Goal: Complete application form

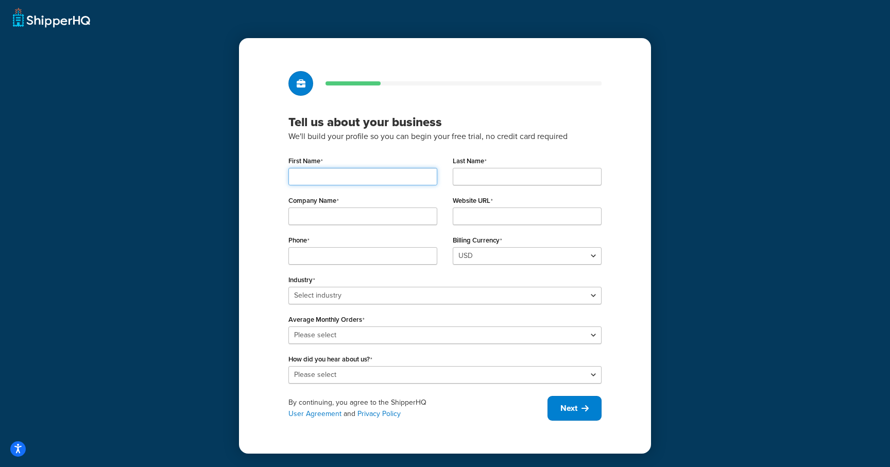
click at [341, 177] on input "First Name" at bounding box center [363, 177] width 149 height 18
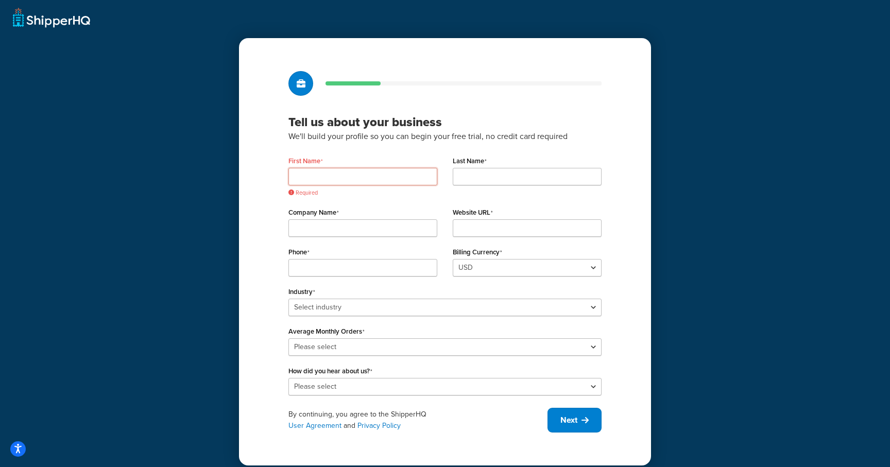
click at [329, 180] on input "First Name" at bounding box center [363, 177] width 149 height 18
type input "[PERSON_NAME]"
type input "5127960325"
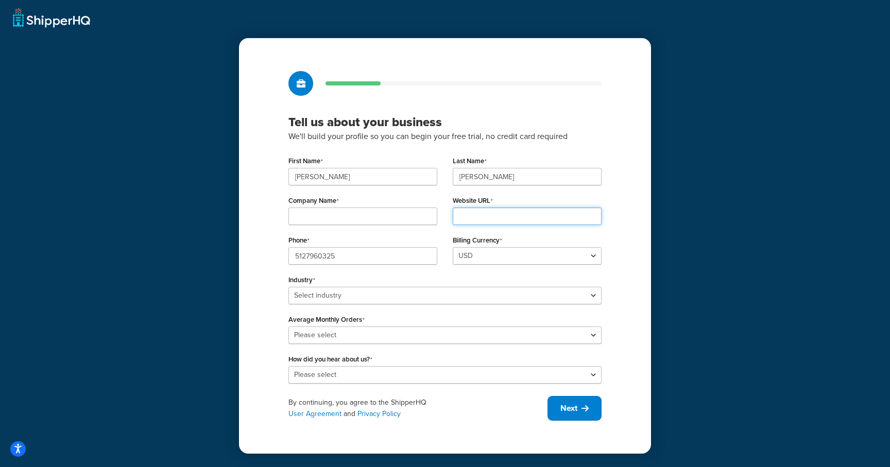
click at [474, 218] on input "Website URL" at bounding box center [527, 217] width 149 height 18
type input "[URL][DOMAIN_NAME]"
click at [360, 217] on input "Company Name" at bounding box center [363, 217] width 149 height 18
type input "ShipperHQ"
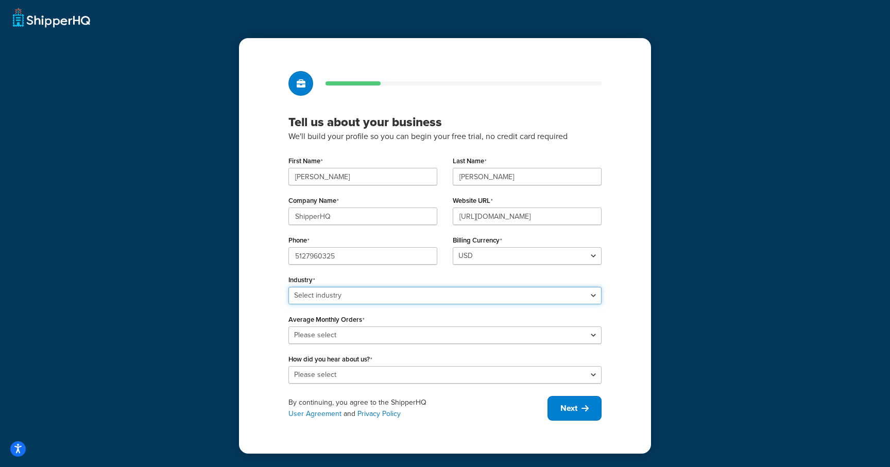
click at [374, 298] on select "Select industry Automotive Adult Agriculture Alcohol, Tobacco & CBD Arts & Craf…" at bounding box center [445, 296] width 313 height 18
select select "25"
click at [289, 287] on select "Select industry Automotive Adult Agriculture Alcohol, Tobacco & CBD Arts & Craf…" at bounding box center [445, 296] width 313 height 18
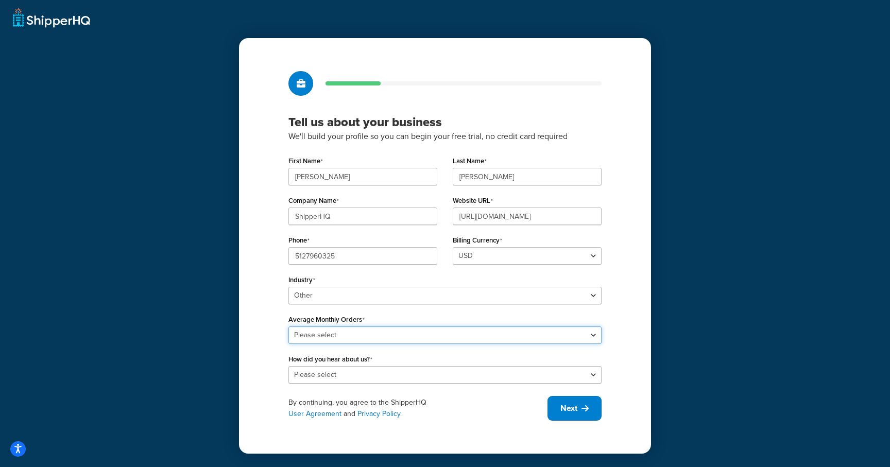
click at [352, 335] on select "Please select 0-500 501-1,000 1,001-10,000 10,001-20,000 Over 20,000" at bounding box center [445, 336] width 313 height 18
select select "1"
click at [289, 327] on select "Please select 0-500 501-1,000 1,001-10,000 10,001-20,000 Over 20,000" at bounding box center [445, 336] width 313 height 18
click at [348, 381] on select "Please select Online Search App Store or Marketplace Listing Referred by Agency…" at bounding box center [445, 375] width 313 height 18
select select "10"
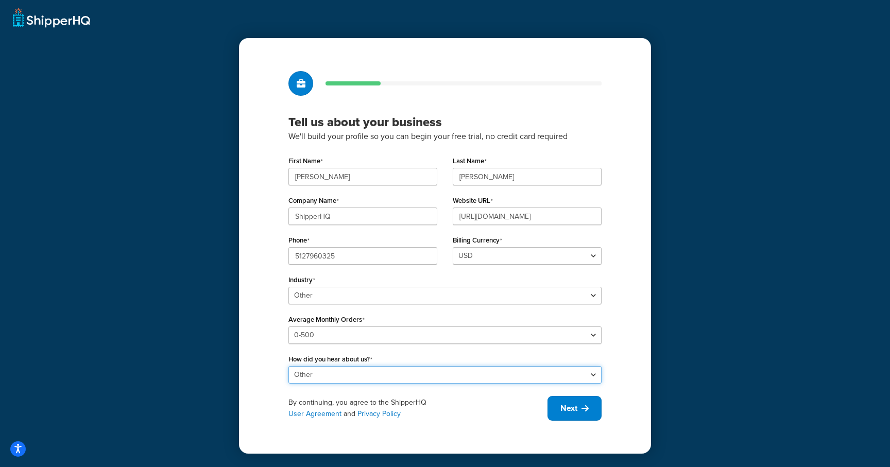
click at [289, 366] on select "Please select Online Search App Store or Marketplace Listing Referred by Agency…" at bounding box center [445, 375] width 313 height 18
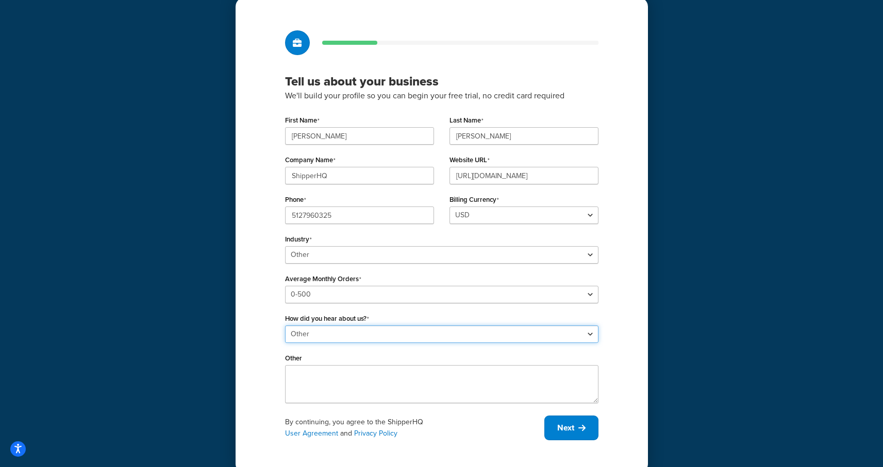
scroll to position [57, 0]
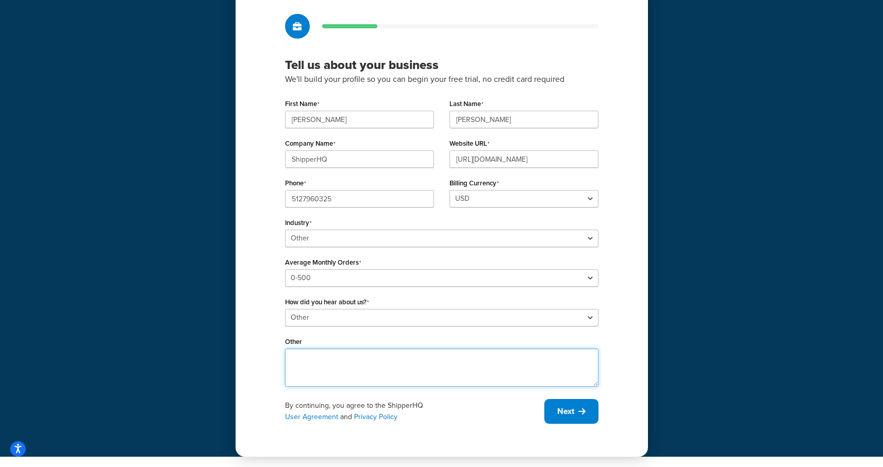
click at [330, 372] on textarea "Other" at bounding box center [441, 368] width 313 height 38
type textarea "TEST"
click at [561, 406] on span "Next" at bounding box center [565, 411] width 17 height 11
click at [449, 106] on label "Last Name" at bounding box center [466, 104] width 34 height 8
click at [449, 111] on input "[PERSON_NAME]" at bounding box center [523, 120] width 149 height 18
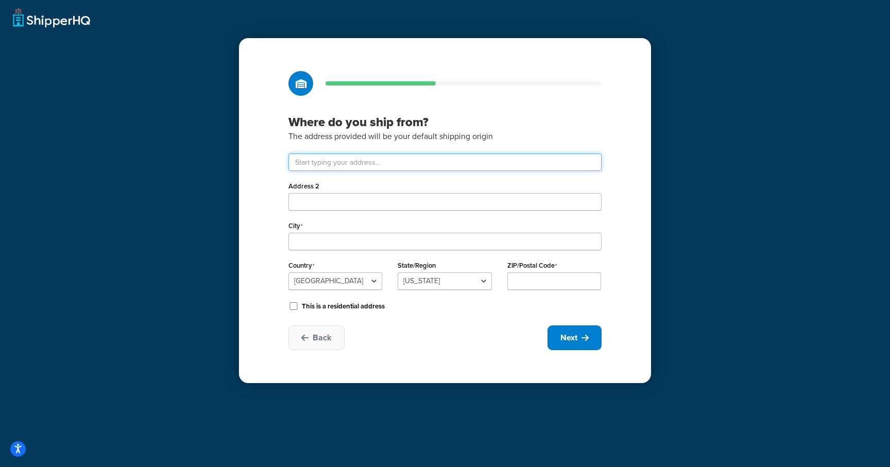
click at [408, 162] on input "text" at bounding box center [445, 163] width 313 height 18
type input "[STREET_ADDRESS]"
type input "Round Rock"
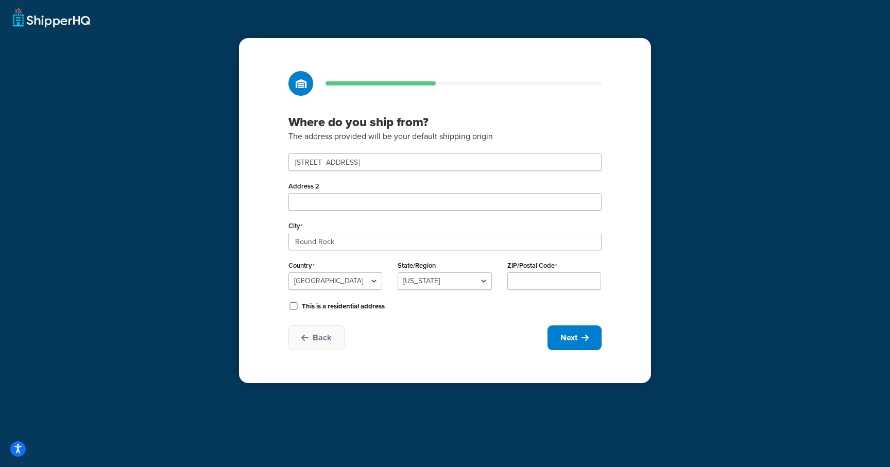
select select "43"
type input "78681"
click at [292, 305] on input "This is a residential address" at bounding box center [294, 306] width 10 height 8
checkbox input "true"
click at [570, 330] on button "Next" at bounding box center [575, 338] width 54 height 25
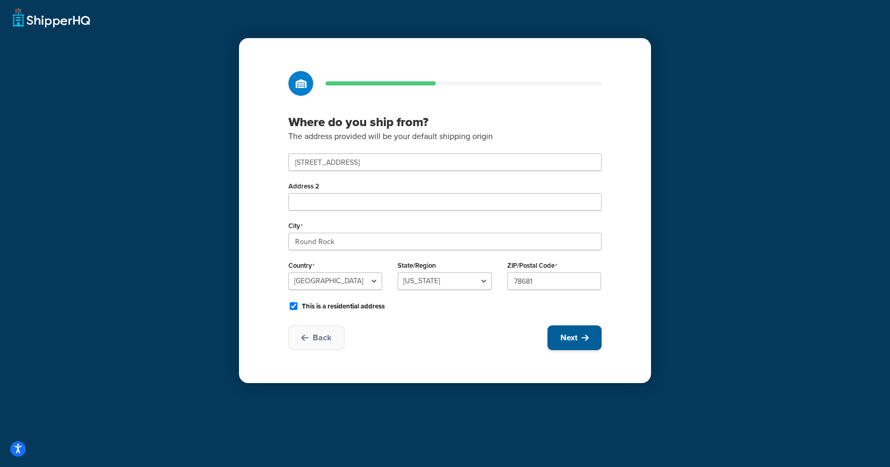
select select "1"
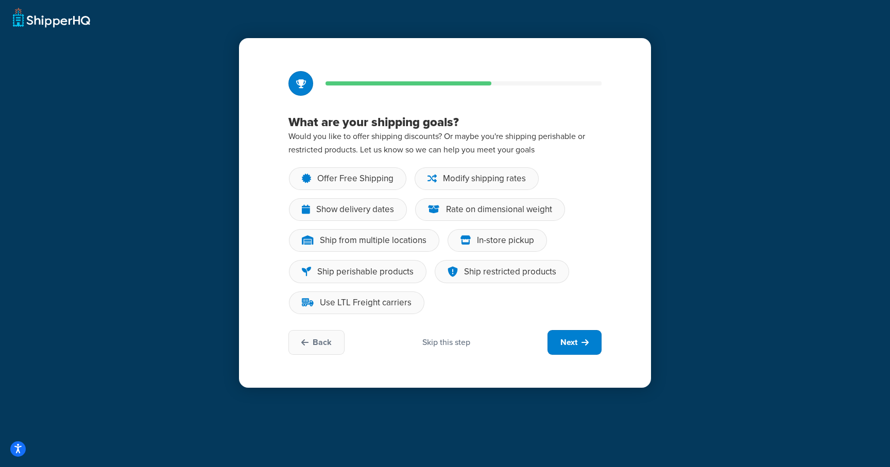
click at [455, 345] on div "Skip this step" at bounding box center [447, 342] width 48 height 11
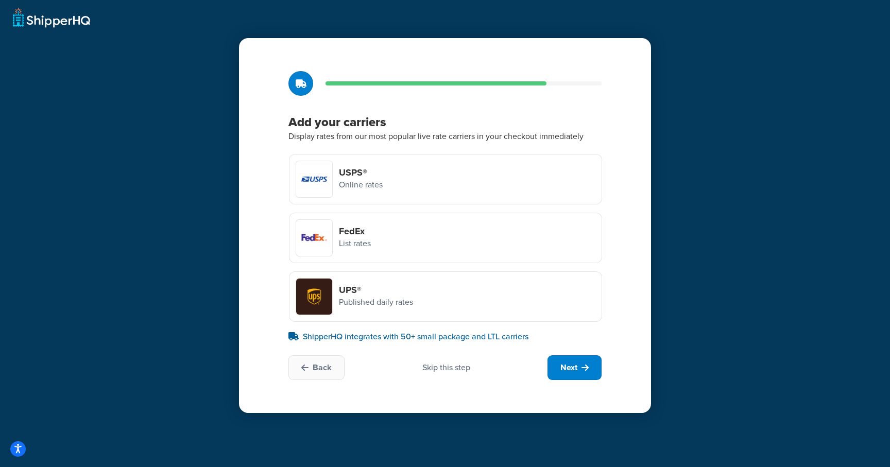
click at [453, 372] on div "Skip this step" at bounding box center [447, 367] width 48 height 11
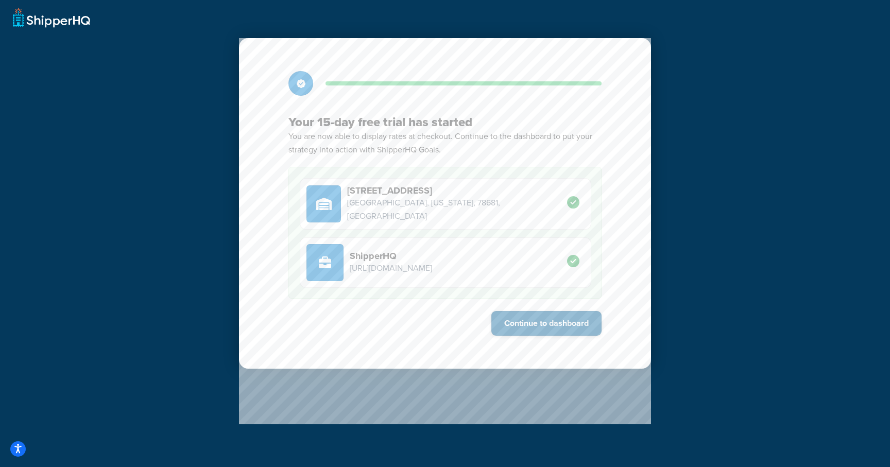
click at [534, 325] on button "Continue to dashboard" at bounding box center [547, 323] width 110 height 25
